Goal: Transaction & Acquisition: Purchase product/service

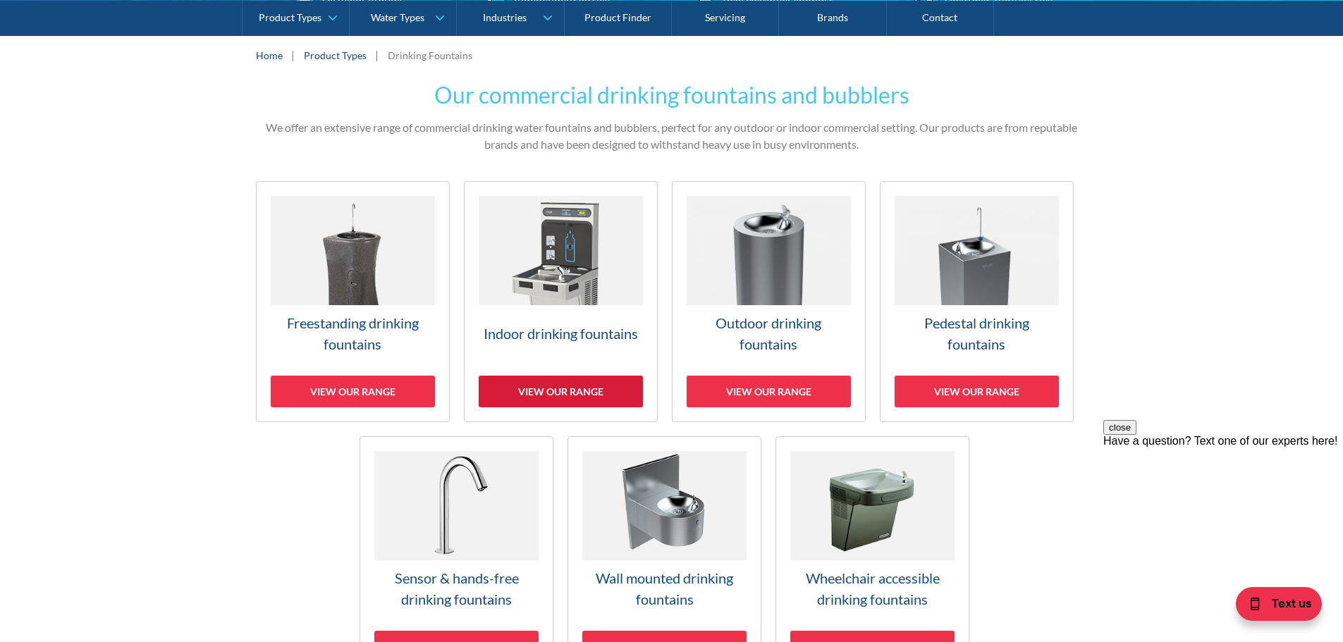
click at [575, 396] on div "View our range" at bounding box center [561, 392] width 164 height 32
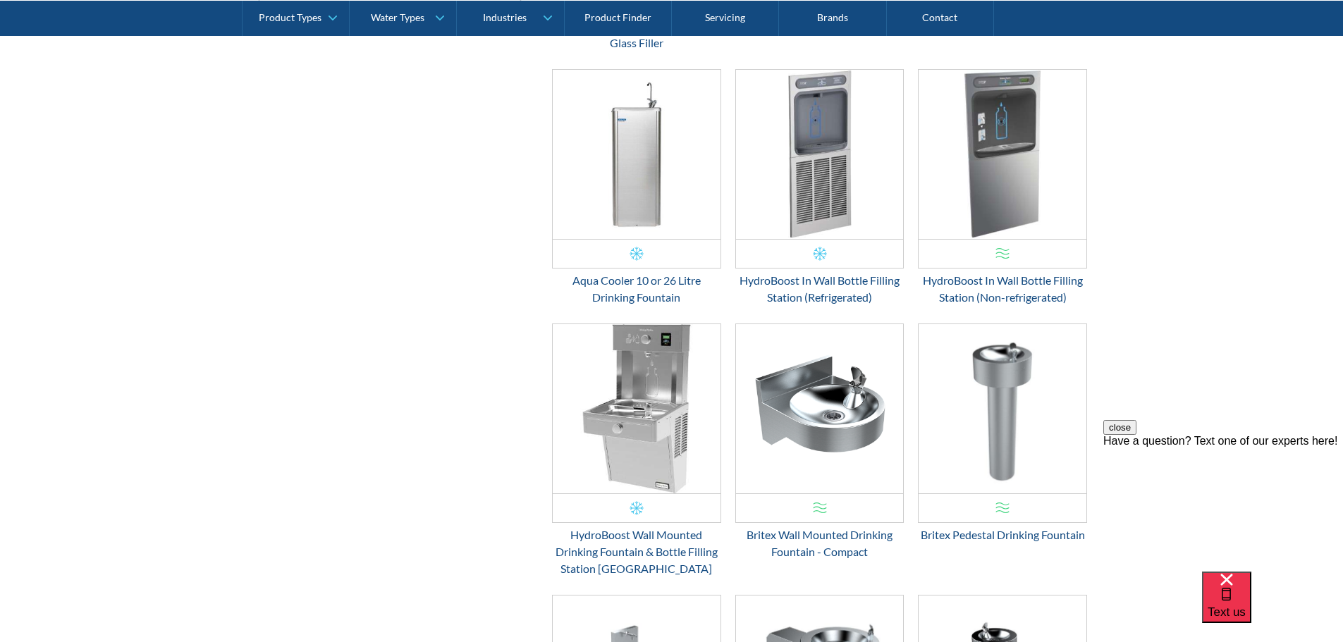
scroll to position [803, 0]
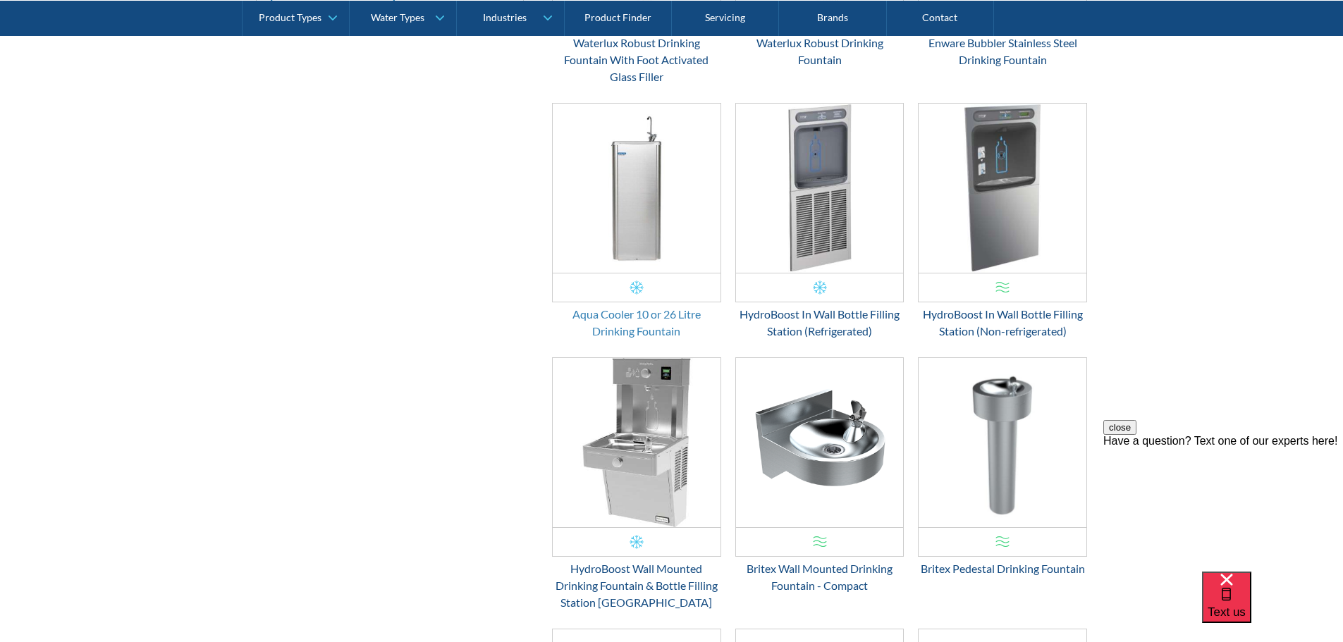
click at [638, 317] on div "Aqua Cooler 10 or 26 Litre Drinking Fountain" at bounding box center [636, 323] width 169 height 34
